Goal: Task Accomplishment & Management: Manage account settings

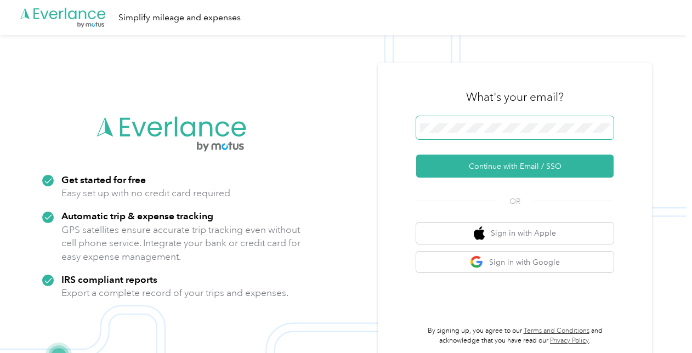
scroll to position [0, 0]
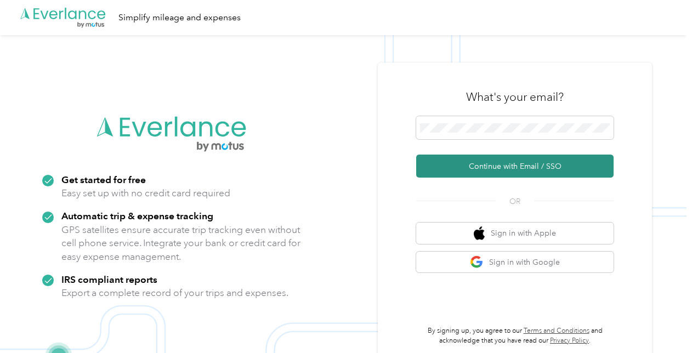
click at [498, 170] on button "Continue with Email / SSO" at bounding box center [514, 166] width 197 height 23
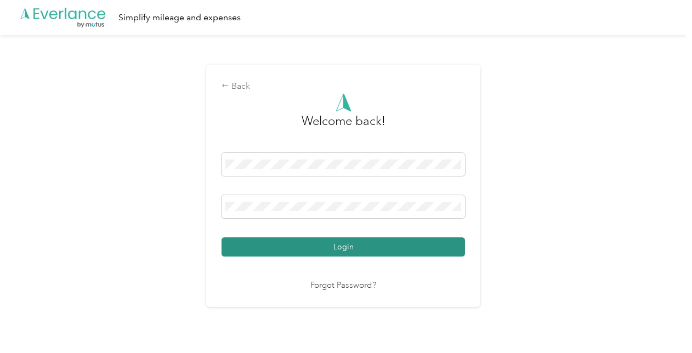
click at [352, 247] on button "Login" at bounding box center [344, 246] width 244 height 19
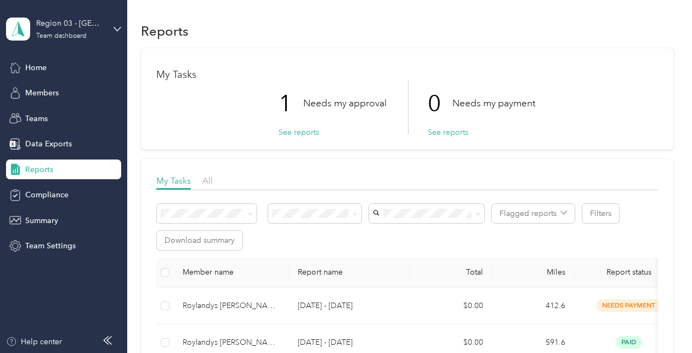
scroll to position [130, 0]
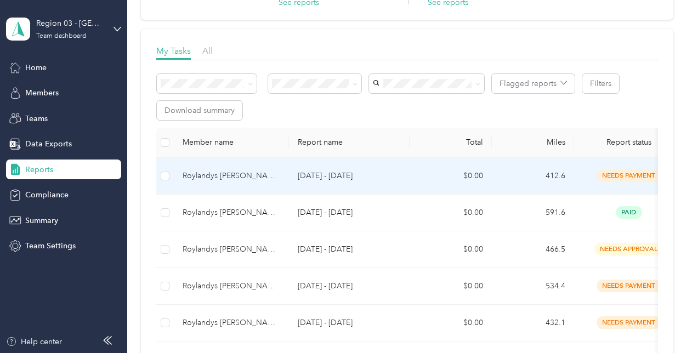
click at [342, 182] on td "[DATE] - [DATE]" at bounding box center [349, 176] width 121 height 37
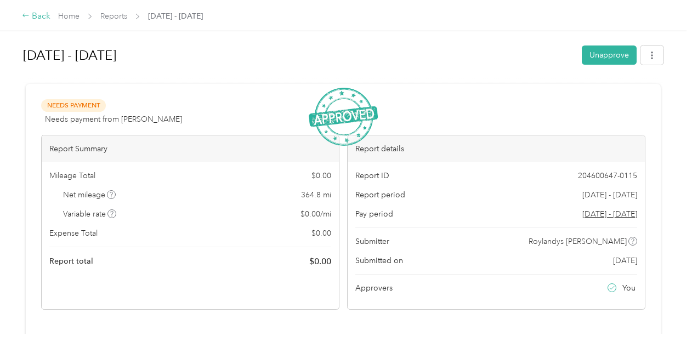
click at [29, 20] on div "Back" at bounding box center [36, 16] width 29 height 13
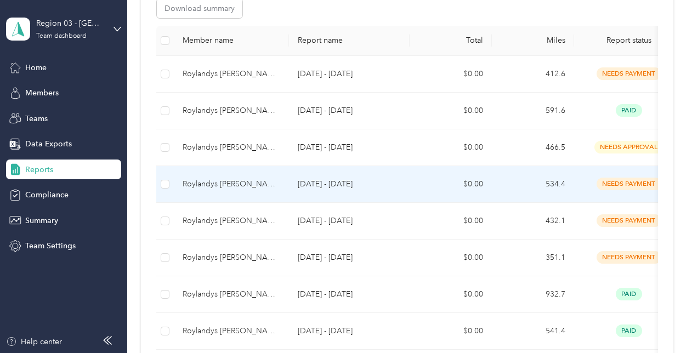
scroll to position [232, 0]
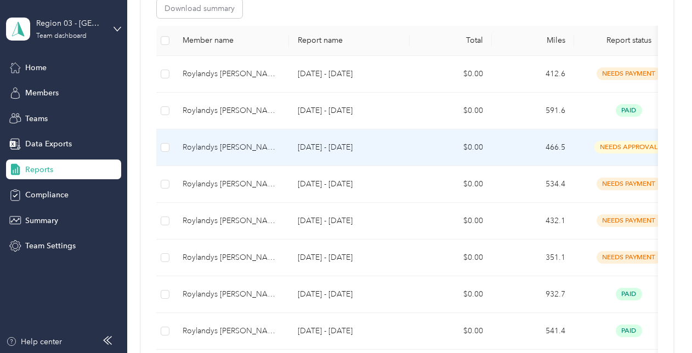
click at [354, 156] on td "[DATE] - [DATE]" at bounding box center [349, 147] width 121 height 37
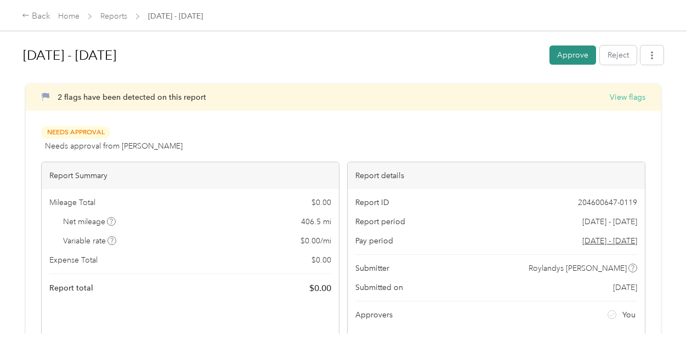
click at [572, 56] on button "Approve" at bounding box center [573, 55] width 47 height 19
